Goal: Check status: Check status

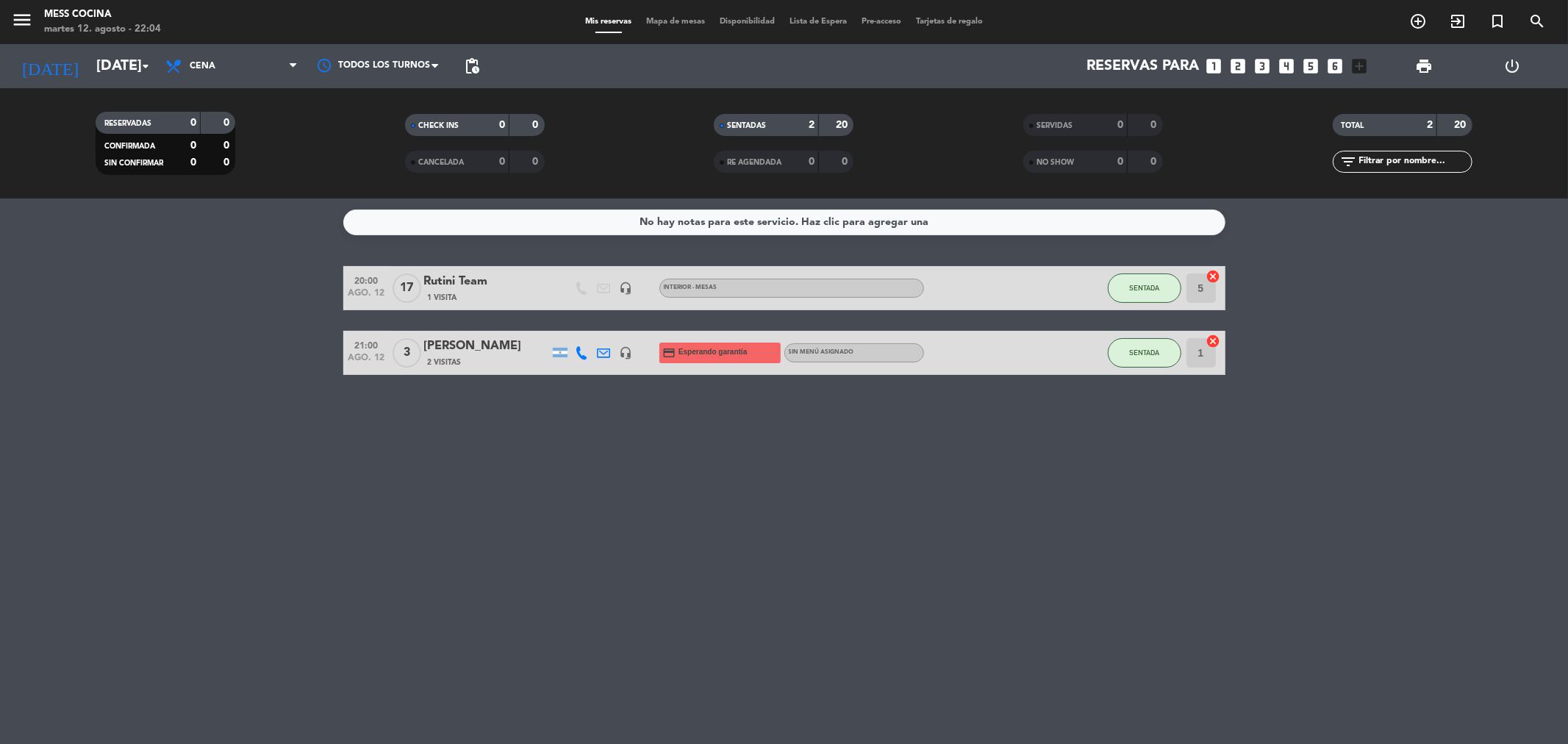
drag, startPoint x: 163, startPoint y: 341, endPoint x: 133, endPoint y: 332, distance: 31.3
click at [133, 332] on bookings-row "20:00 [DATE] Rutini Team 1 Visita headset_mic INTERIOR - MESAS SENTADA 5 cancel…" at bounding box center [784, 320] width 1568 height 109
drag, startPoint x: 133, startPoint y: 332, endPoint x: 765, endPoint y: 463, distance: 645.4
click at [765, 463] on div "No hay notas para este servicio. Haz clic para agregar una 20:00 [DATE] Rutini …" at bounding box center [784, 471] width 1568 height 546
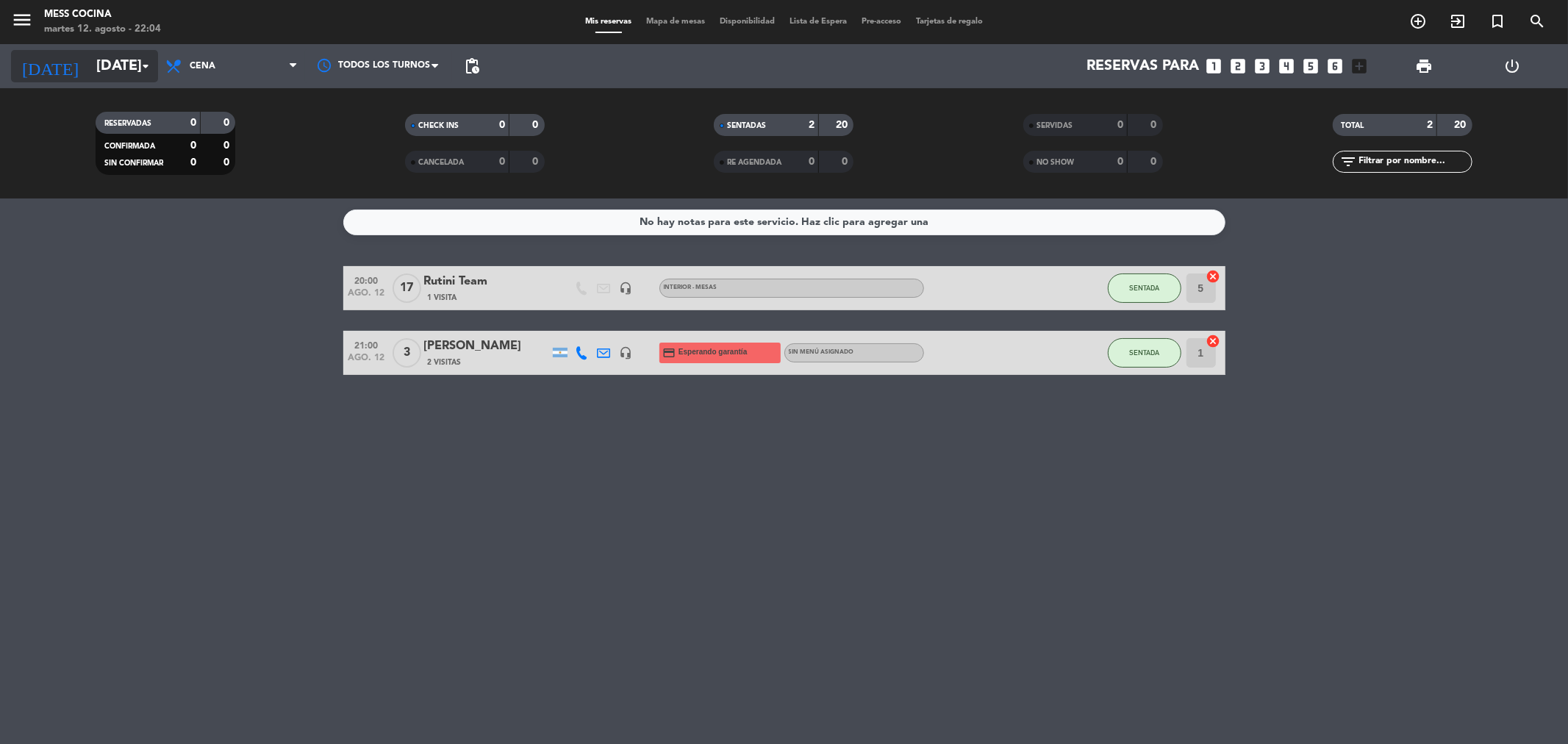
click at [89, 69] on input "[DATE]" at bounding box center [182, 66] width 187 height 32
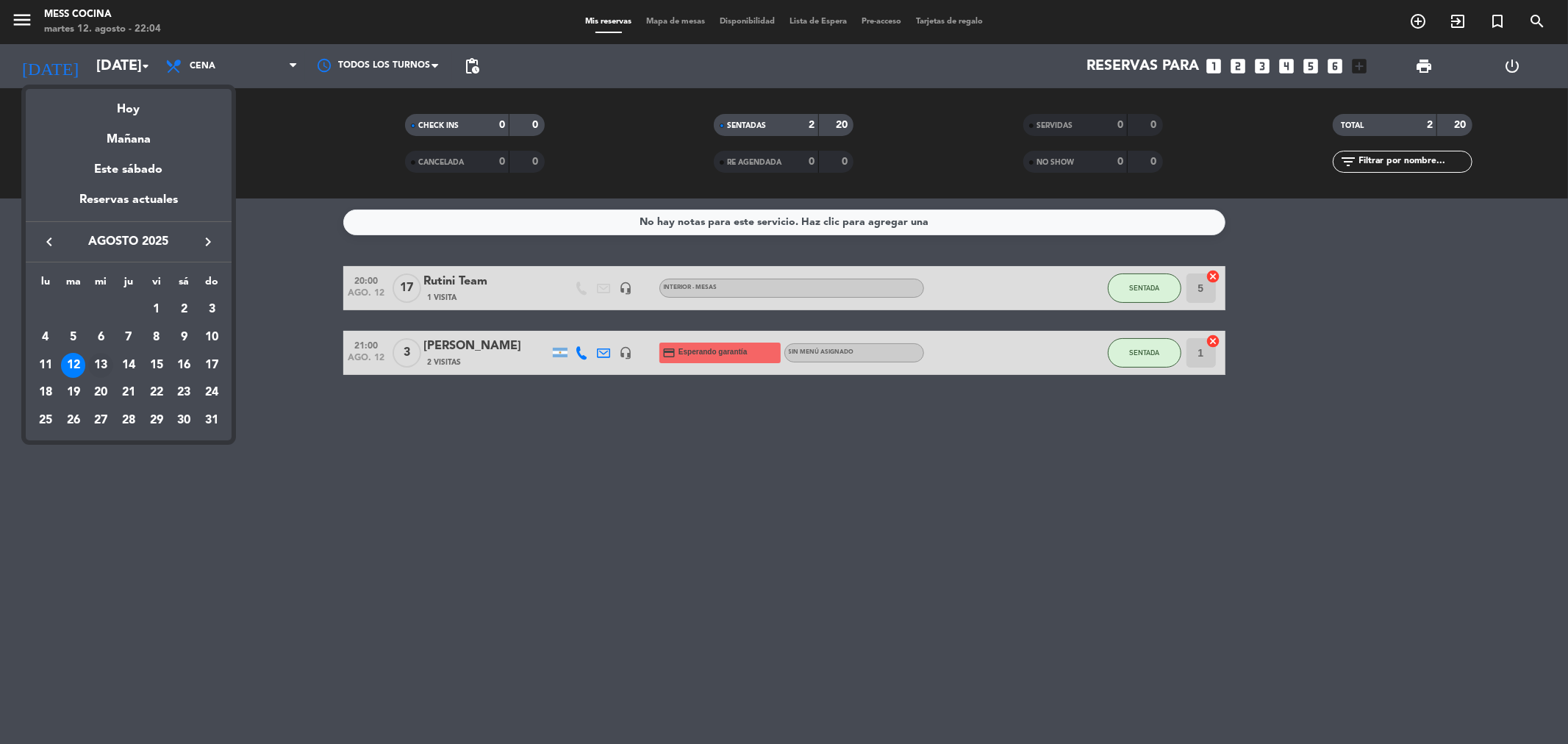
click at [101, 360] on div "13" at bounding box center [100, 365] width 25 height 25
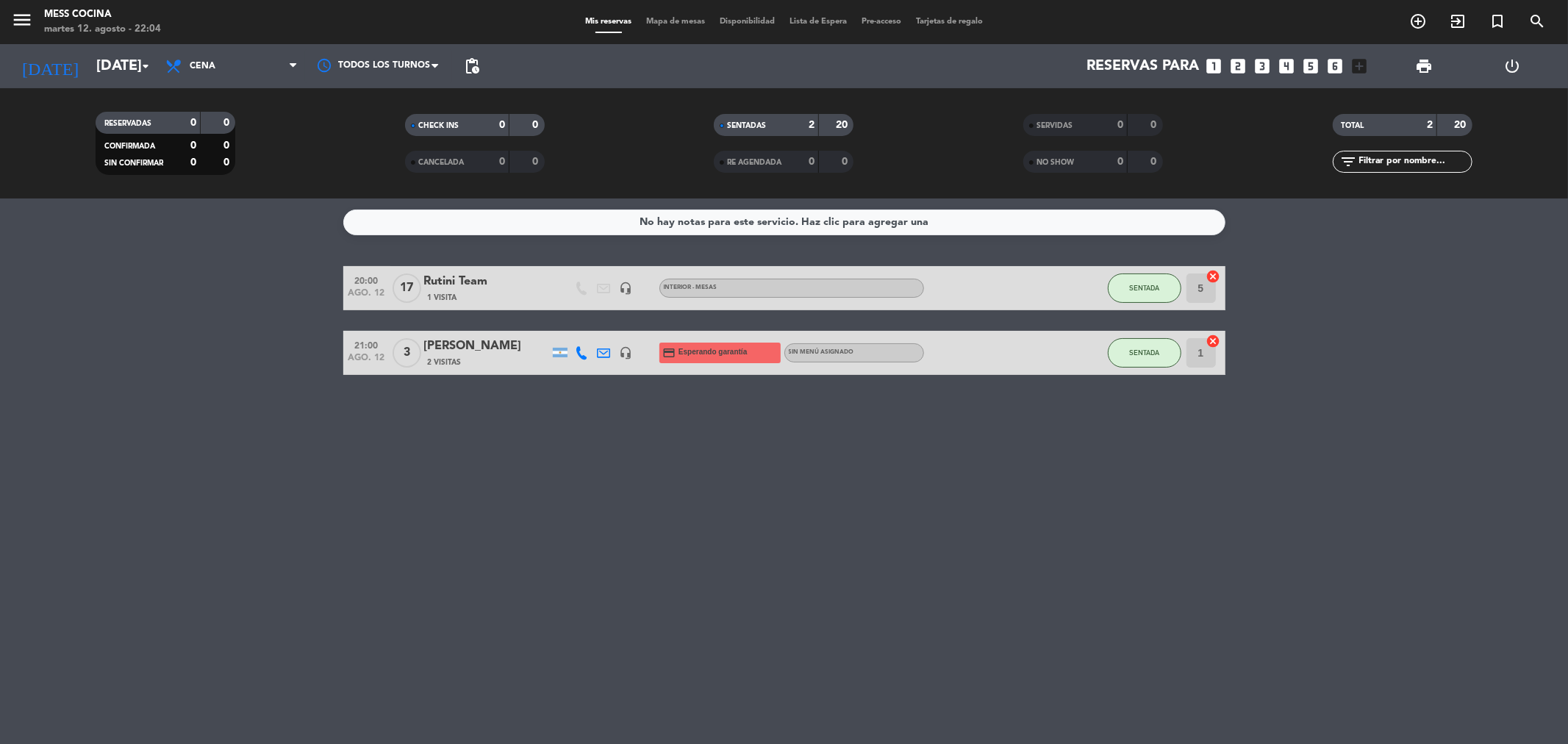
type input "mié. 13 ago."
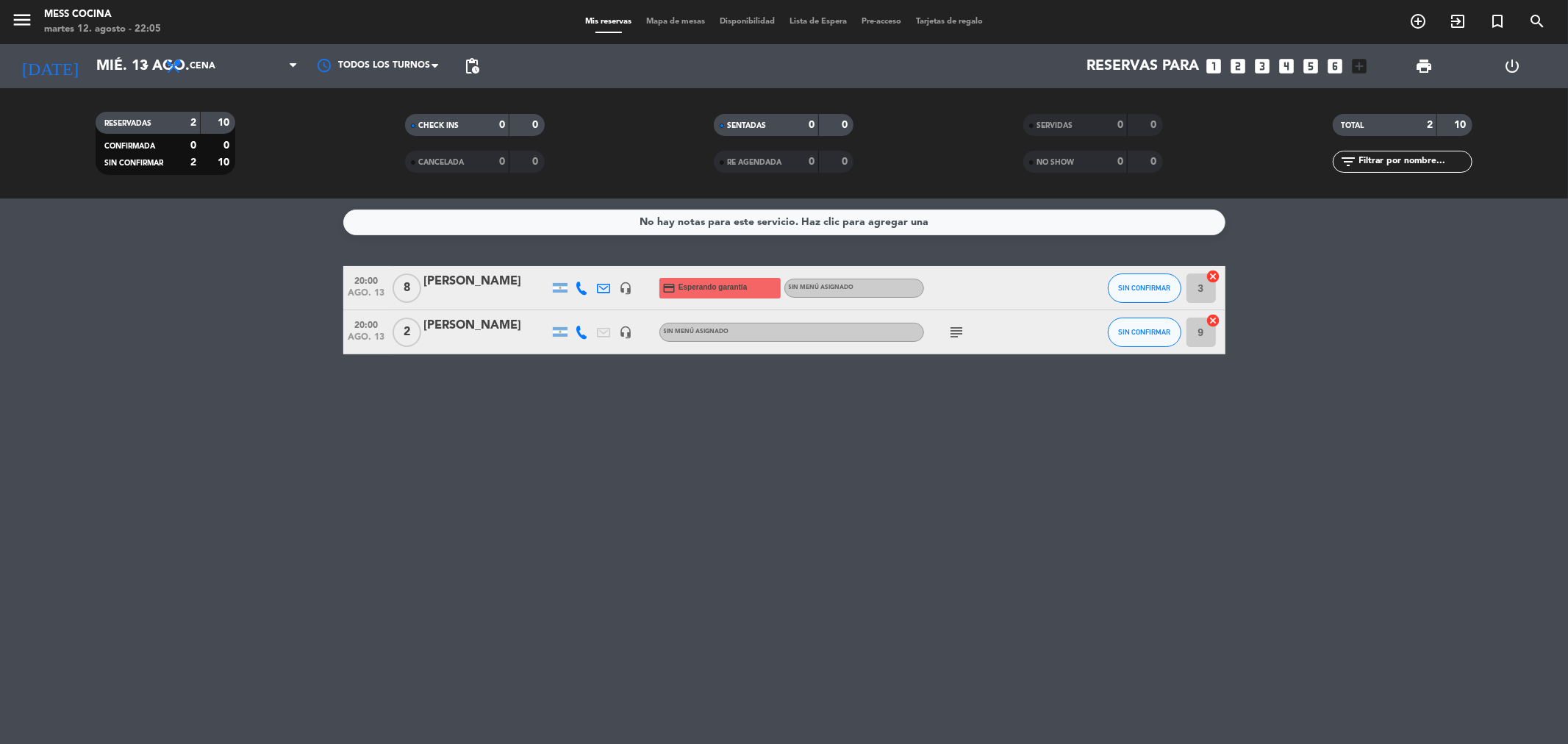
drag, startPoint x: 116, startPoint y: 340, endPoint x: 601, endPoint y: 472, distance: 502.6
click at [601, 472] on div "No hay notas para este servicio. Haz clic para agregar una 20:00 [DATE] 8 [PERS…" at bounding box center [784, 471] width 1568 height 546
click at [953, 339] on icon "subject" at bounding box center [956, 332] width 18 height 18
click at [953, 340] on div at bounding box center [956, 342] width 10 height 5
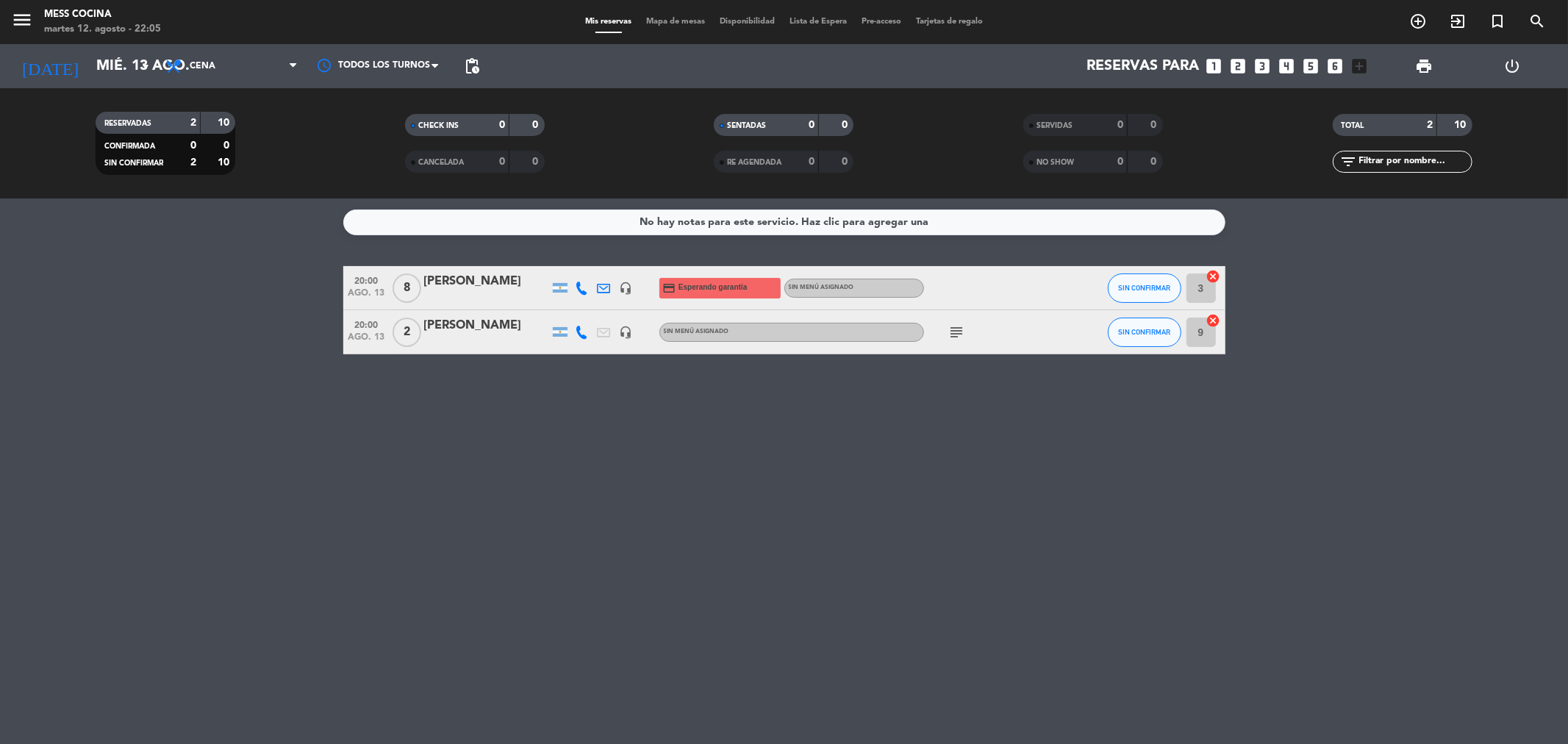
drag, startPoint x: 806, startPoint y: 415, endPoint x: 246, endPoint y: 296, distance: 572.5
click at [246, 296] on div "No hay notas para este servicio. Haz clic para agregar una 20:00 [DATE] 8 [PERS…" at bounding box center [784, 471] width 1568 height 546
click at [246, 296] on bookings-row "20:00 [DATE] 8 [PERSON_NAME] headset_mic credit_card Esperando garantía Sin men…" at bounding box center [784, 310] width 1568 height 88
drag, startPoint x: 246, startPoint y: 296, endPoint x: 841, endPoint y: 504, distance: 630.3
click at [841, 504] on div "No hay notas para este servicio. Haz clic para agregar una 20:00 [DATE] 8 [PERS…" at bounding box center [784, 471] width 1568 height 546
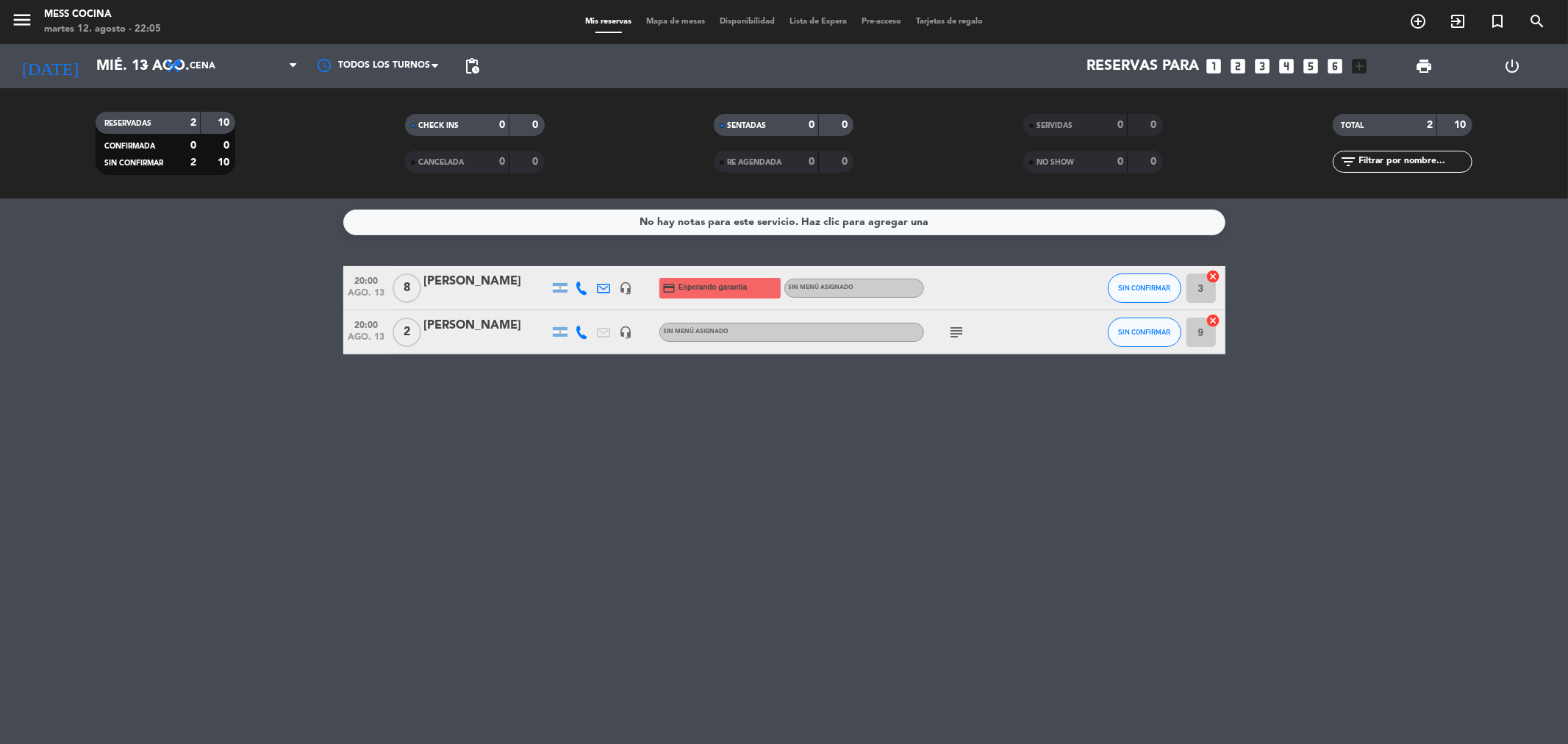
click at [841, 504] on div "No hay notas para este servicio. Haz clic para agregar una 20:00 [DATE] 8 [PERS…" at bounding box center [784, 471] width 1568 height 546
click at [312, 299] on bookings-row "20:00 [DATE] 8 [PERSON_NAME] headset_mic credit_card Esperando garantía Sin men…" at bounding box center [784, 310] width 1568 height 88
drag, startPoint x: 312, startPoint y: 299, endPoint x: 876, endPoint y: 523, distance: 606.9
click at [876, 523] on div "No hay notas para este servicio. Haz clic para agregar una 20:00 [DATE] 8 [PERS…" at bounding box center [784, 471] width 1568 height 546
